Goal: Information Seeking & Learning: Learn about a topic

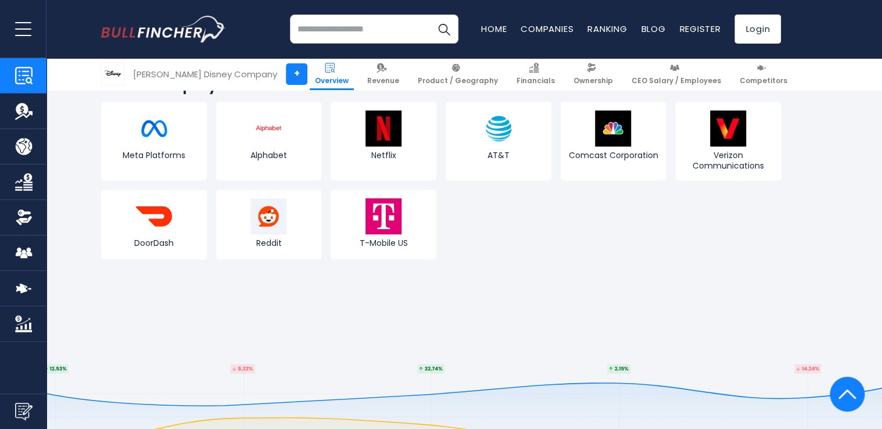
scroll to position [4661, 0]
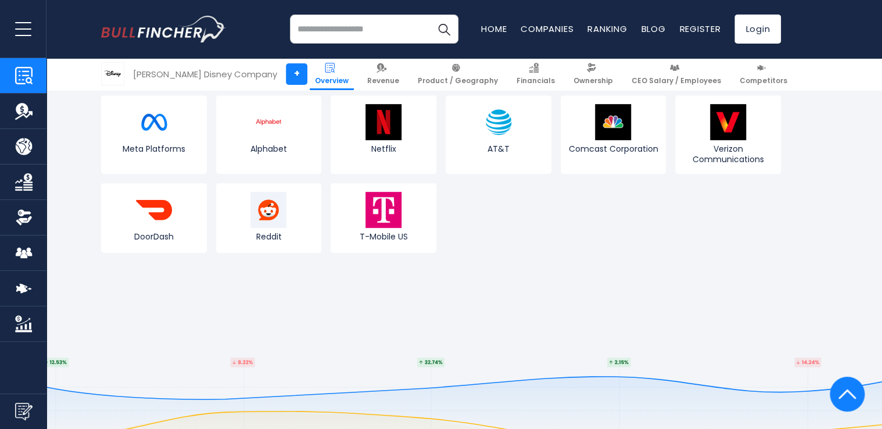
click at [9, 29] on button "open menu" at bounding box center [23, 29] width 46 height 58
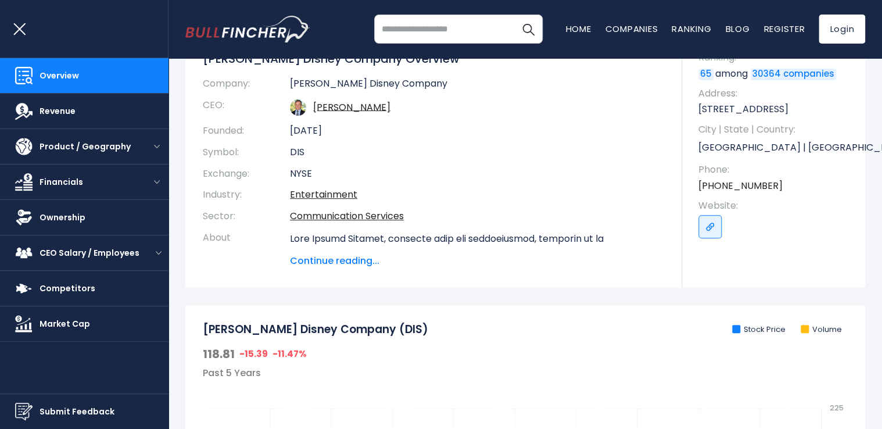
scroll to position [0, 0]
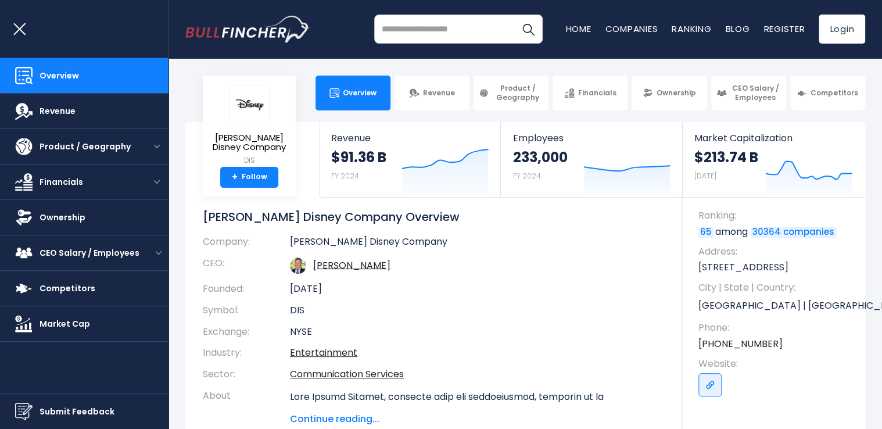
click at [235, 206] on div "[PERSON_NAME] Disney Company DIS + Follow Revenue $91.36 B FY 2024 Created with…" at bounding box center [525, 284] width 680 height 324
drag, startPoint x: 235, startPoint y: 206, endPoint x: 240, endPoint y: 212, distance: 7.8
click at [240, 212] on h1 "[PERSON_NAME] Disney Company Overview" at bounding box center [434, 216] width 462 height 15
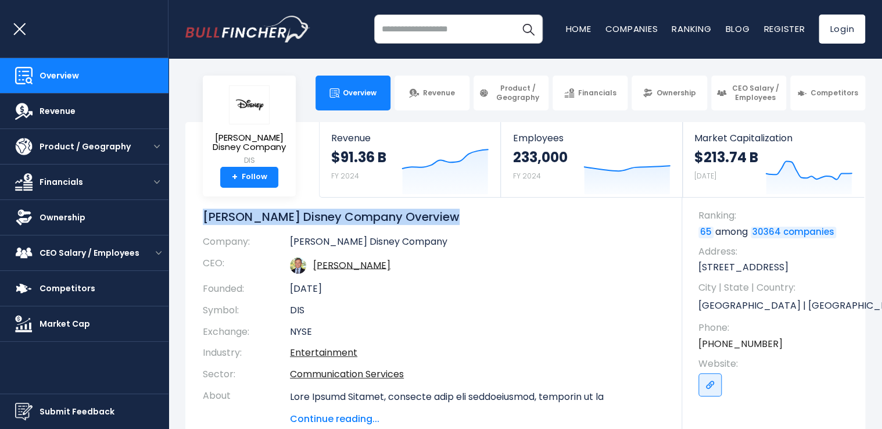
click at [240, 212] on h1 "[PERSON_NAME] Disney Company Overview" at bounding box center [434, 216] width 462 height 15
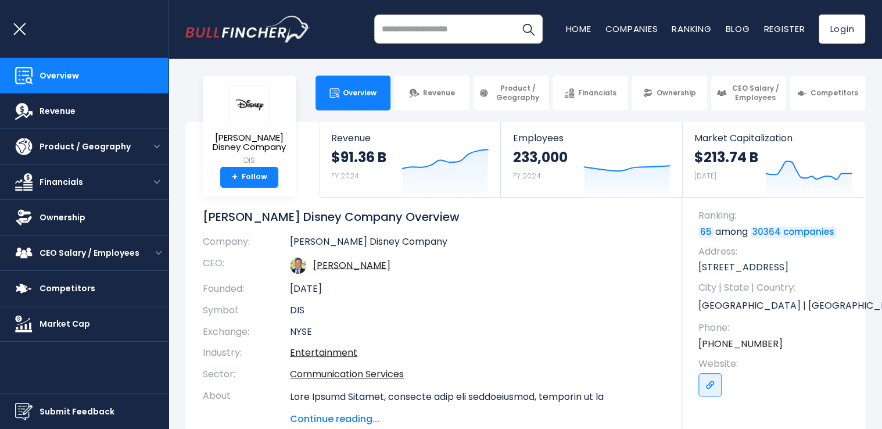
click at [632, 259] on td "[PERSON_NAME]" at bounding box center [477, 266] width 375 height 26
click at [255, 217] on h1 "[PERSON_NAME] Disney Company Overview" at bounding box center [434, 216] width 462 height 15
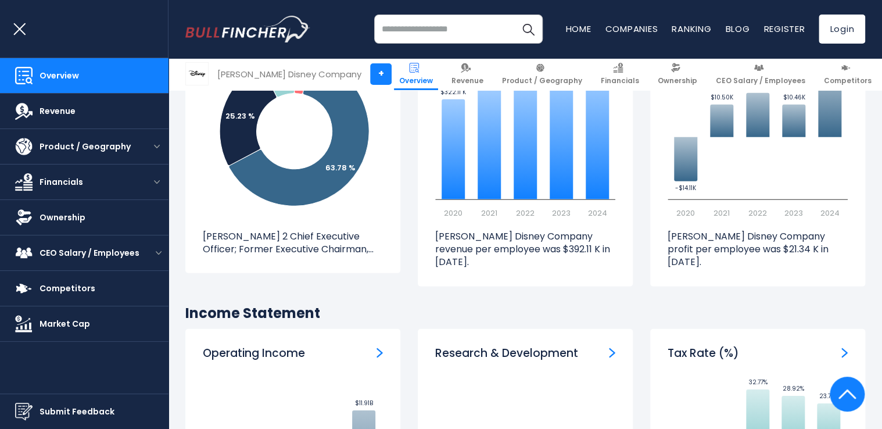
scroll to position [1179, 0]
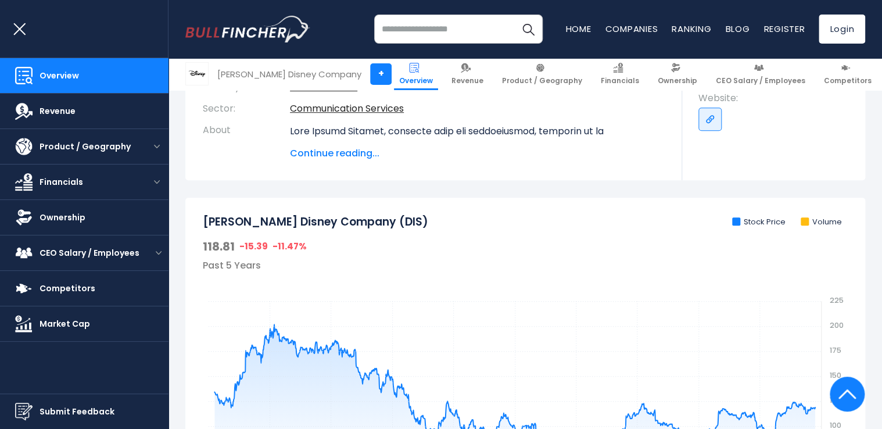
scroll to position [0, 0]
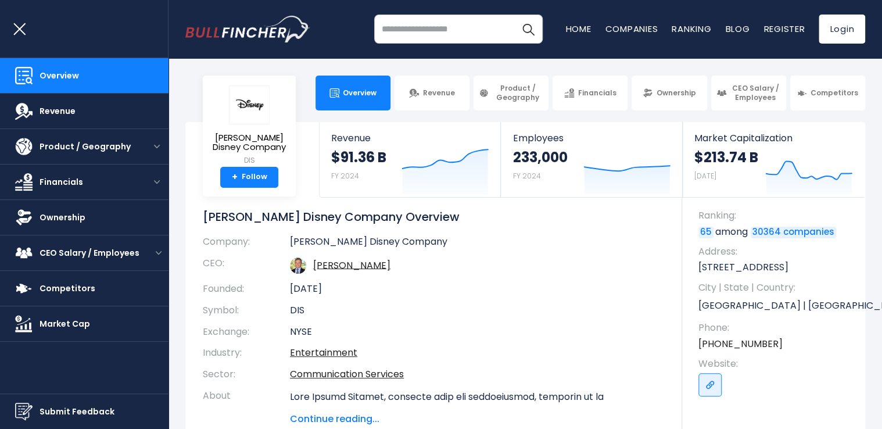
click at [354, 420] on span "Continue reading..." at bounding box center [477, 419] width 375 height 14
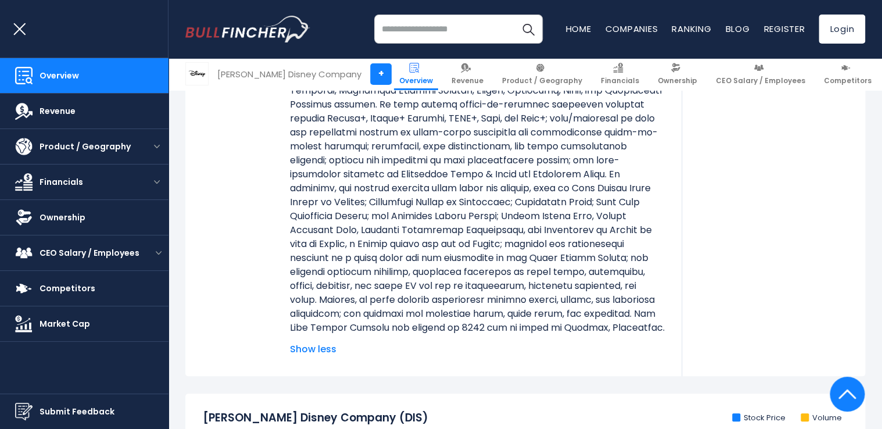
scroll to position [465, 0]
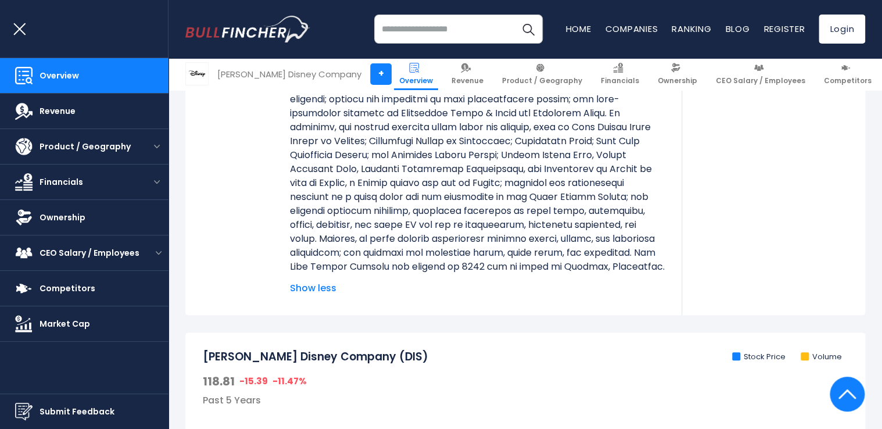
click at [307, 295] on span "Show less" at bounding box center [477, 288] width 375 height 14
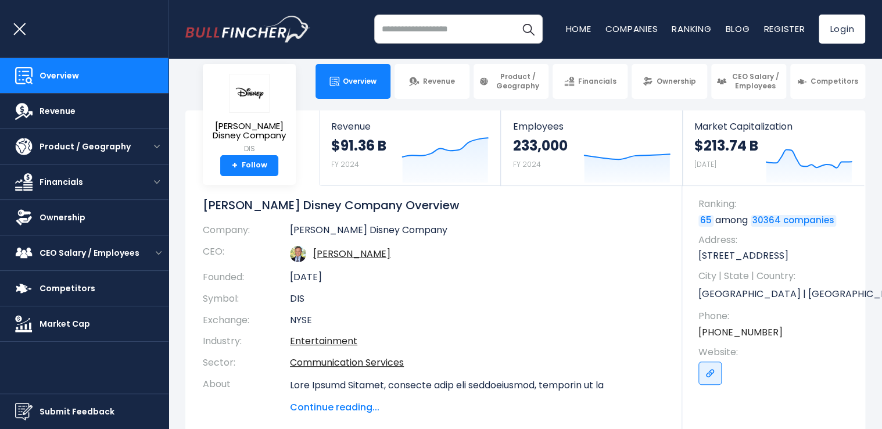
scroll to position [0, 0]
